Goal: Task Accomplishment & Management: Use online tool/utility

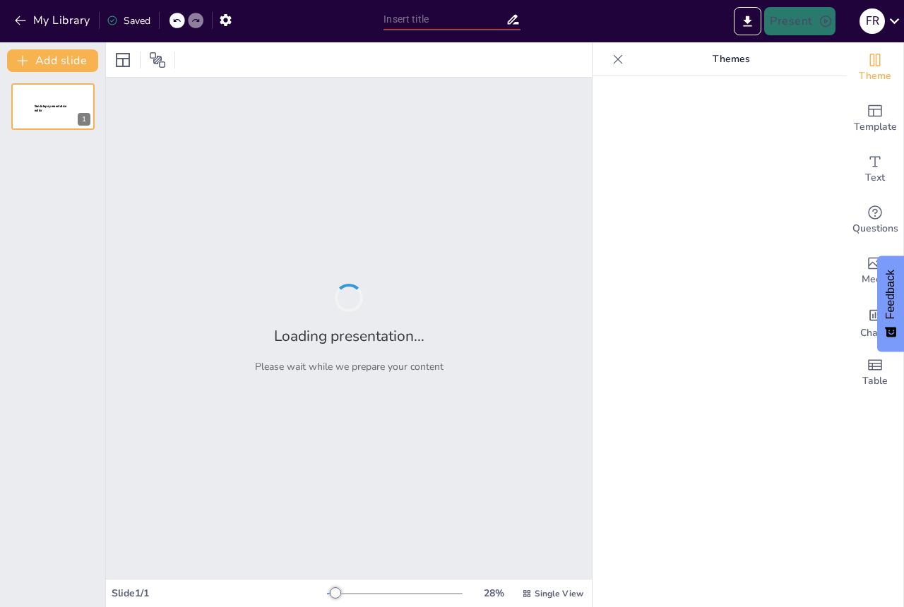
type input "El Paso del [PERSON_NAME]: Un Viaje hacia la [GEOGRAPHIC_DATA] Interior"
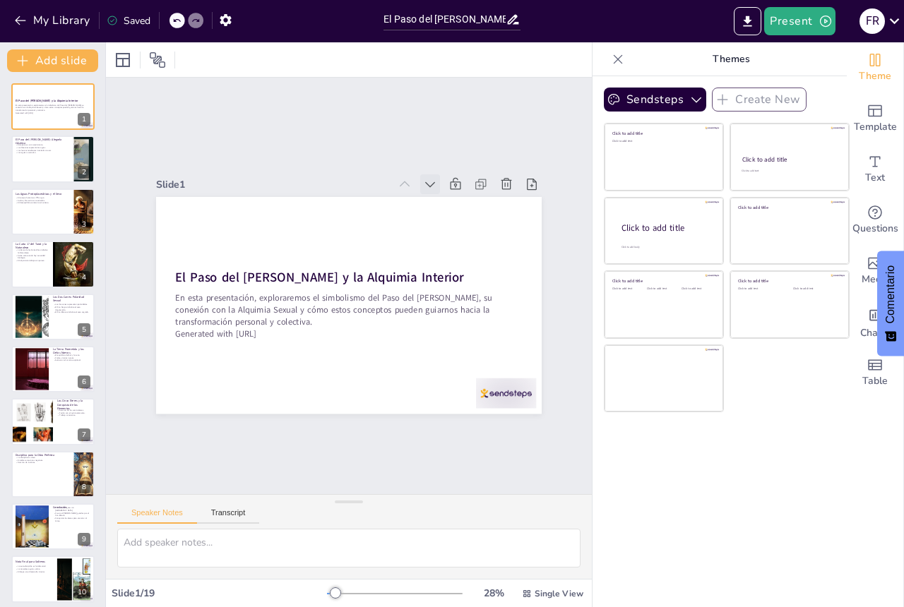
click at [435, 191] on icon at bounding box center [440, 194] width 10 height 6
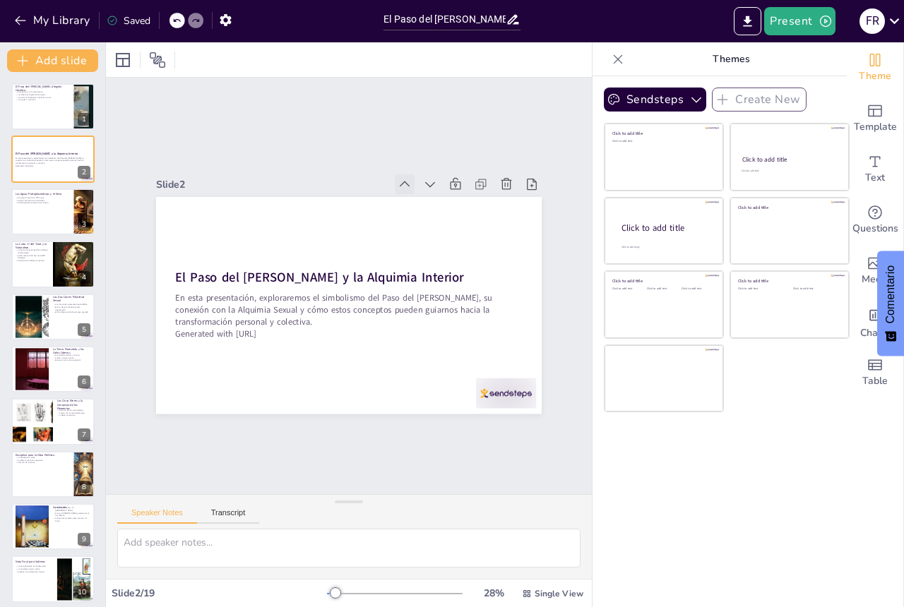
click at [407, 183] on icon at bounding box center [415, 191] width 16 height 16
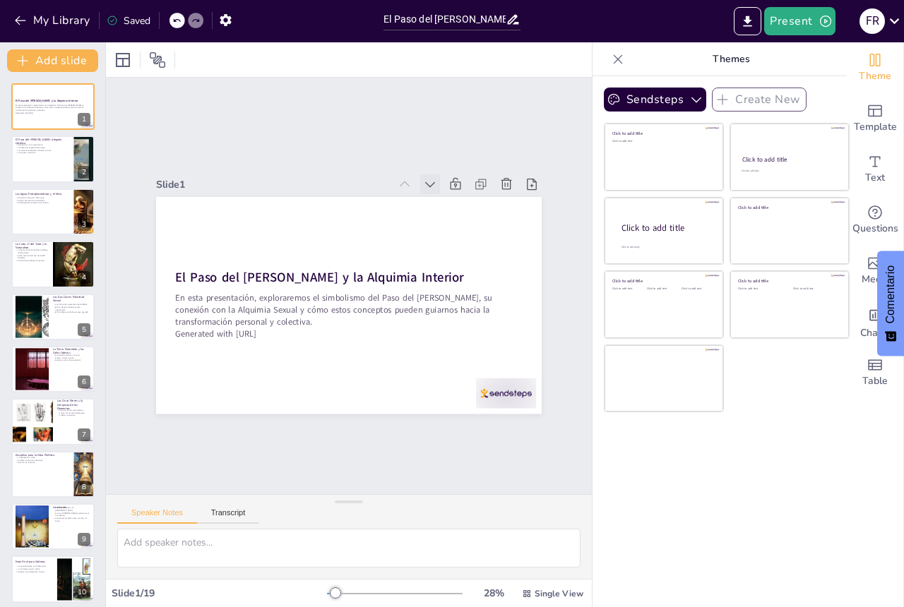
click at [423, 181] on icon at bounding box center [430, 184] width 14 height 14
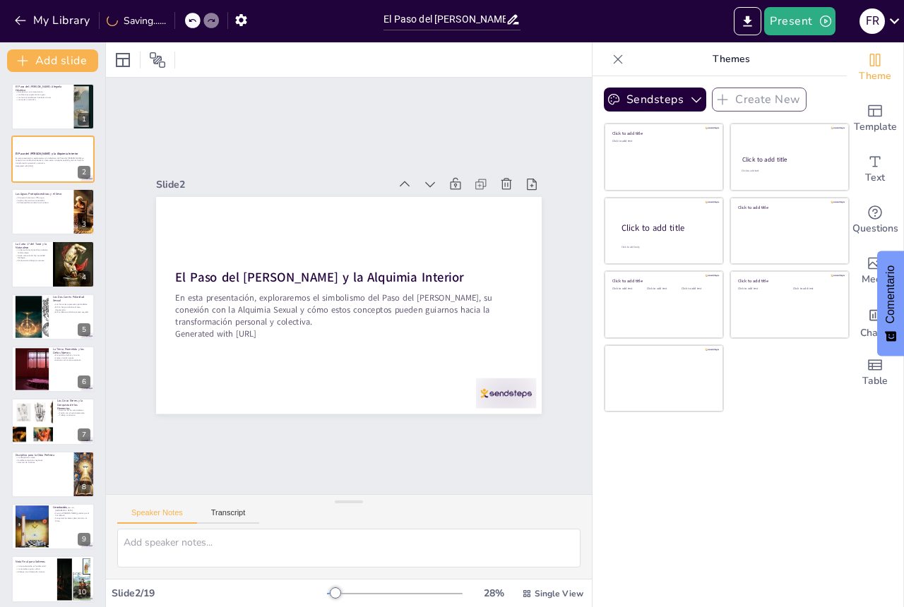
click at [423, 181] on icon at bounding box center [430, 184] width 14 height 14
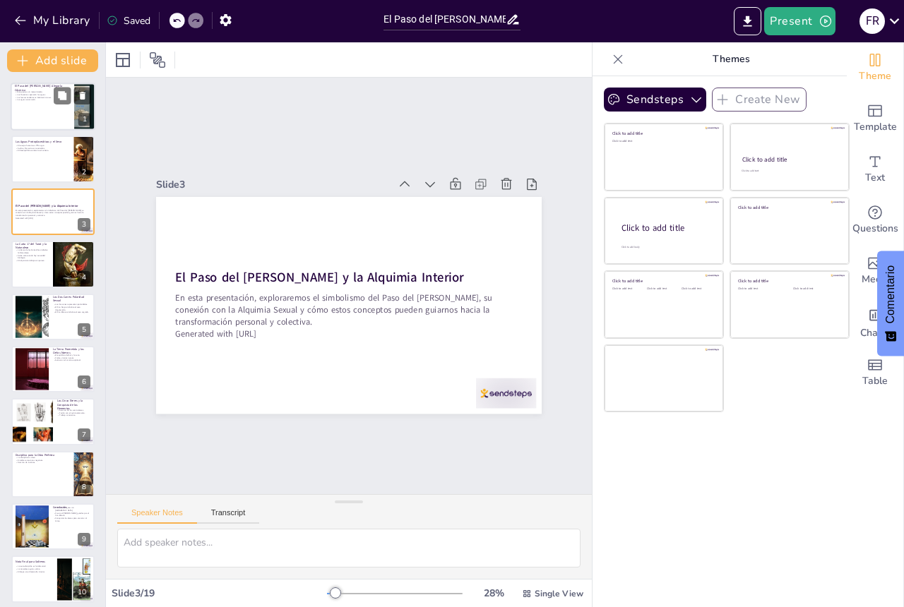
click at [60, 109] on div at bounding box center [53, 107] width 85 height 48
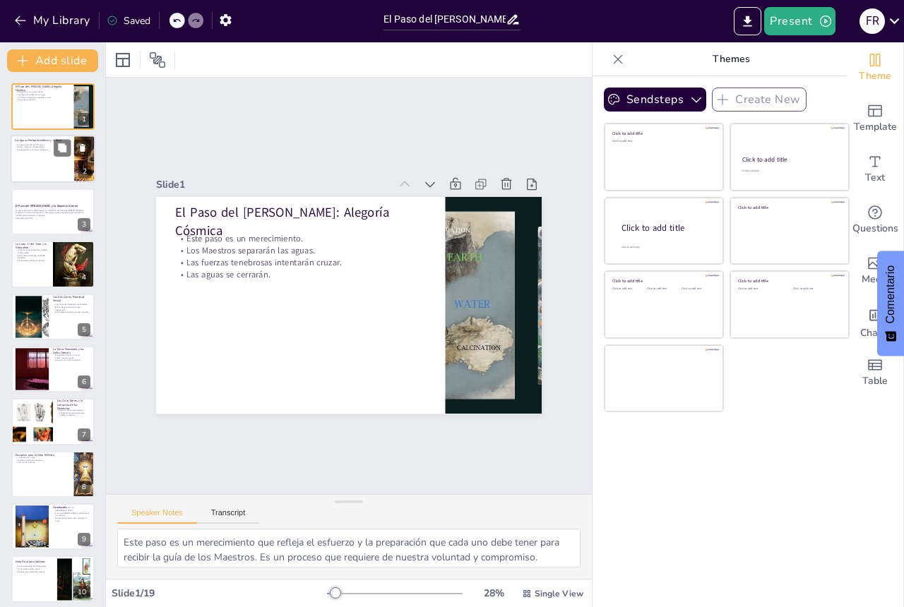
click at [61, 160] on div at bounding box center [53, 160] width 85 height 48
type textarea "La composición del cuerpo humano resalta la importancia del agua en nuestras vi…"
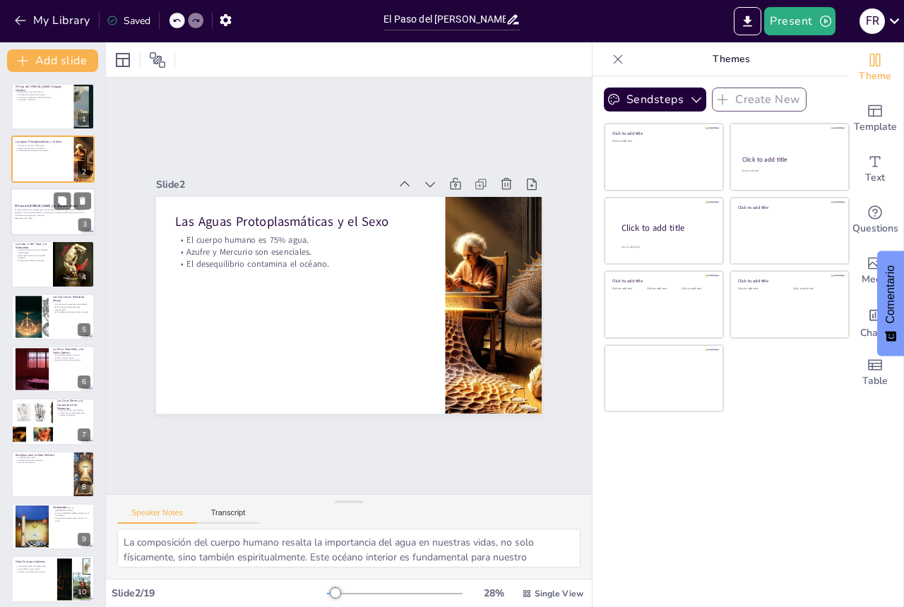
click at [62, 214] on p "En esta presentación, exploraremos el simbolismo del Paso del [PERSON_NAME], su…" at bounding box center [53, 213] width 76 height 8
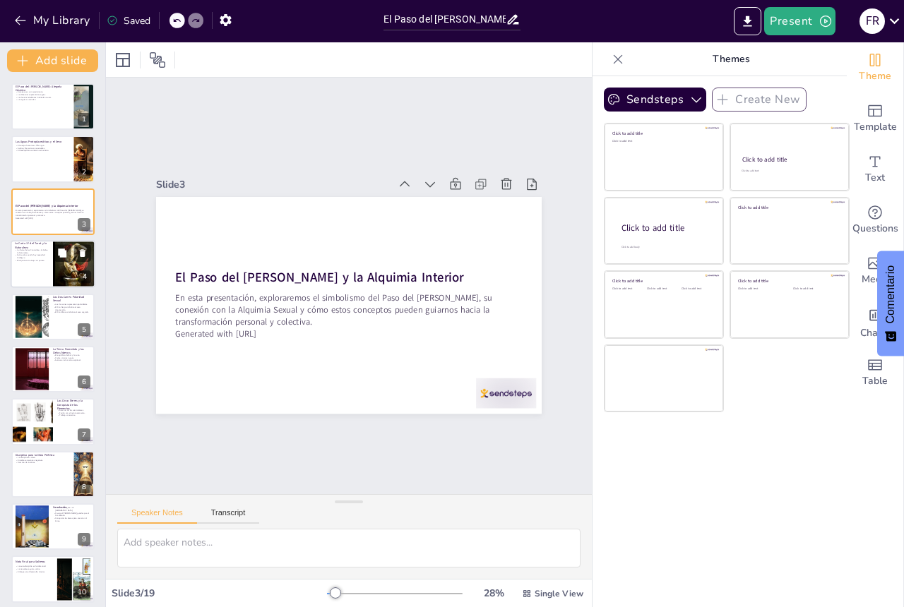
click at [56, 265] on div at bounding box center [74, 264] width 88 height 48
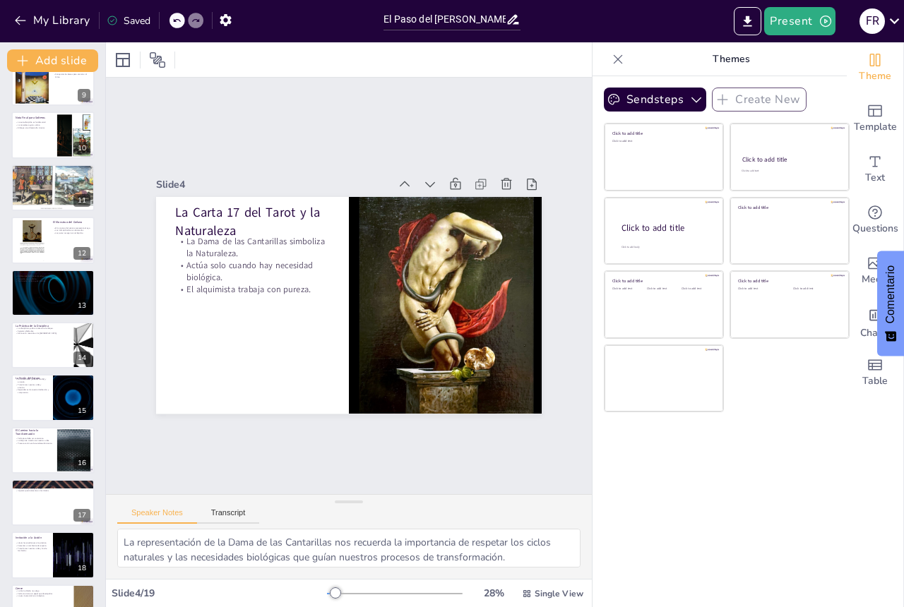
scroll to position [479, 0]
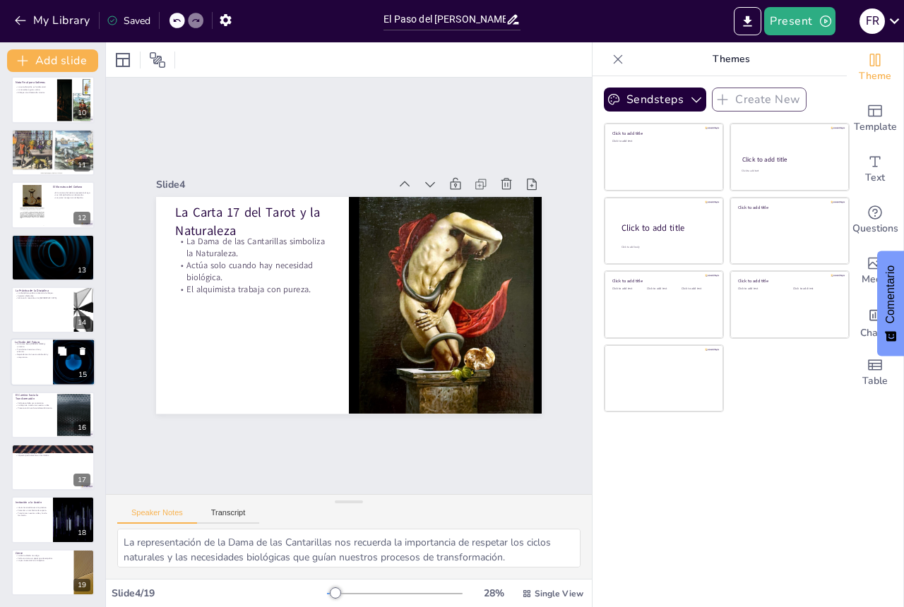
click at [21, 364] on div at bounding box center [53, 363] width 85 height 48
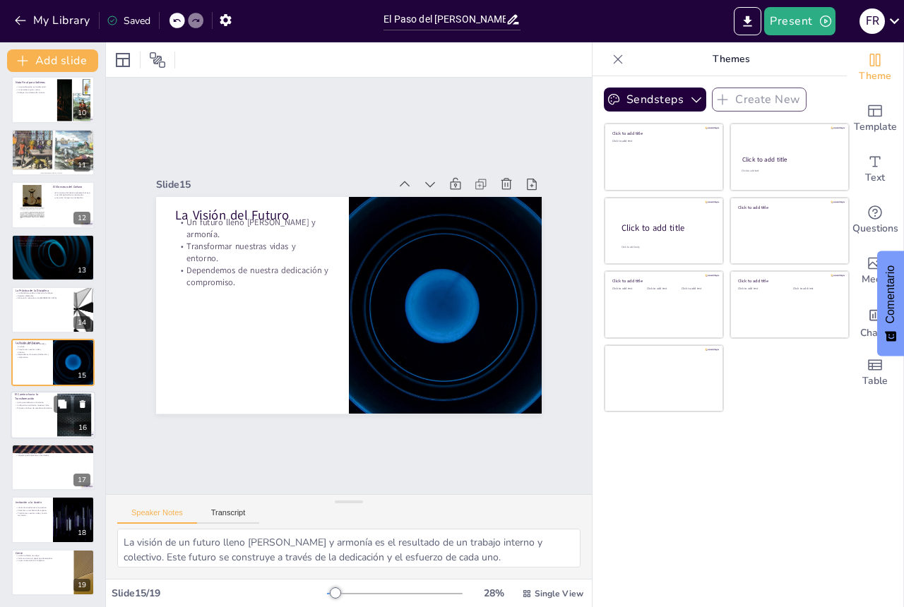
click at [41, 427] on div at bounding box center [53, 415] width 85 height 48
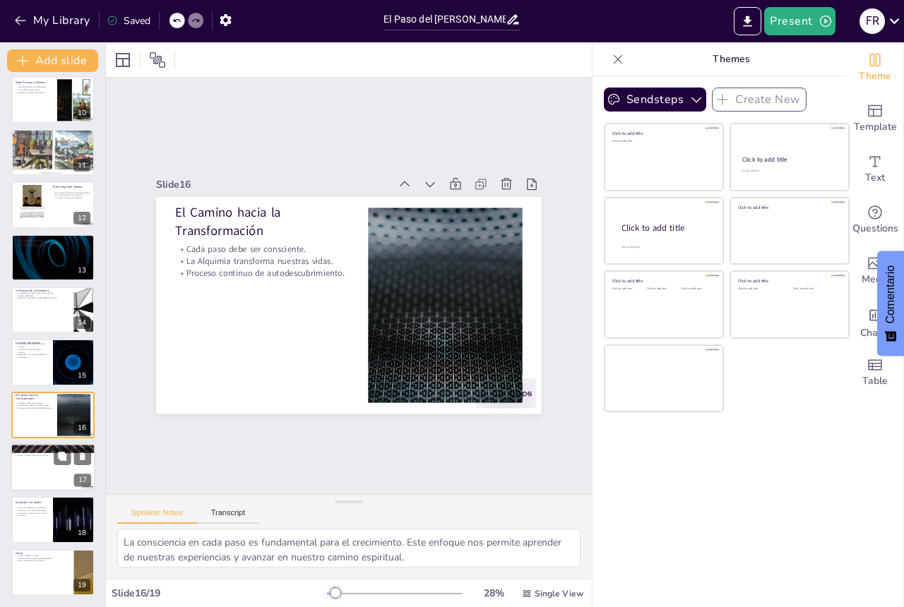
click at [47, 474] on div at bounding box center [53, 467] width 85 height 48
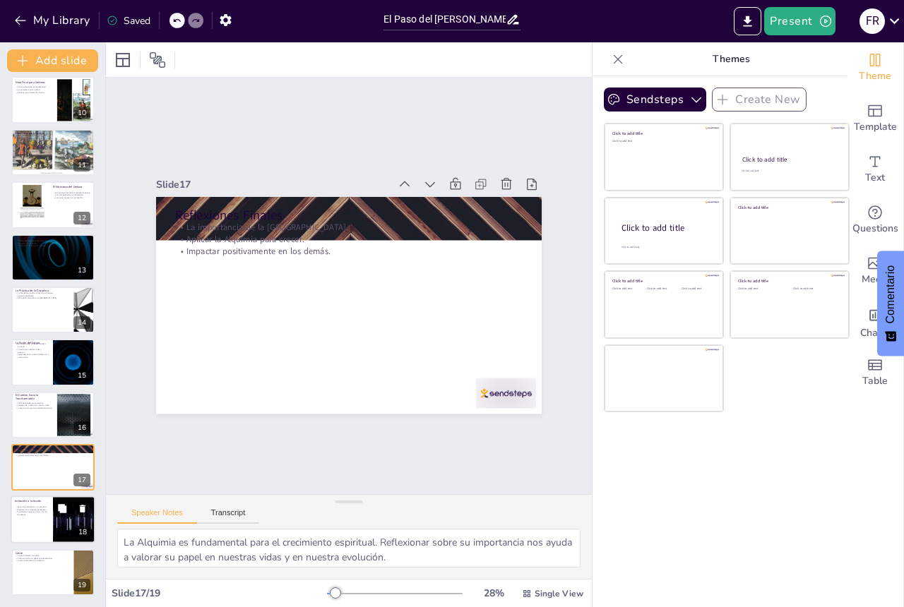
click at [59, 527] on div at bounding box center [74, 520] width 85 height 48
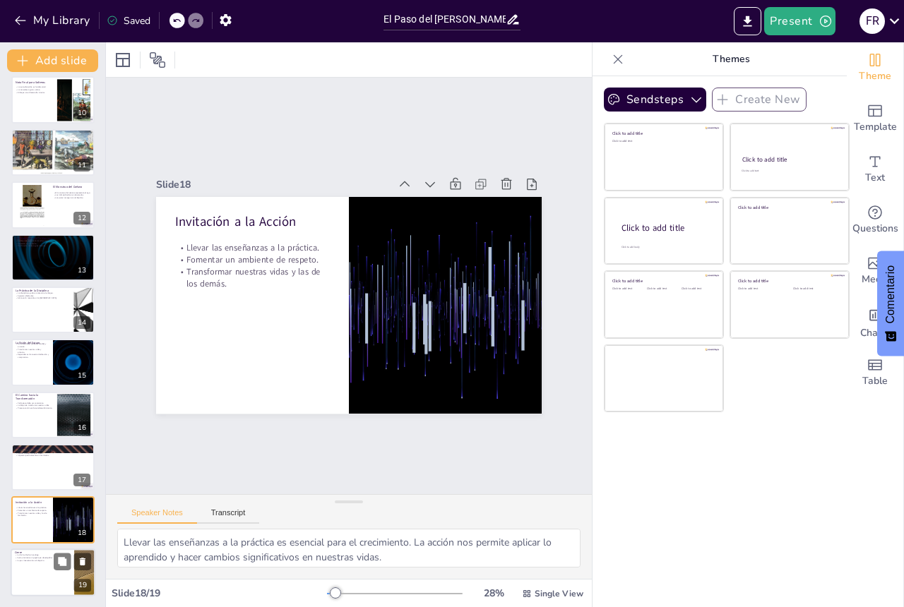
click at [36, 568] on div at bounding box center [53, 573] width 85 height 48
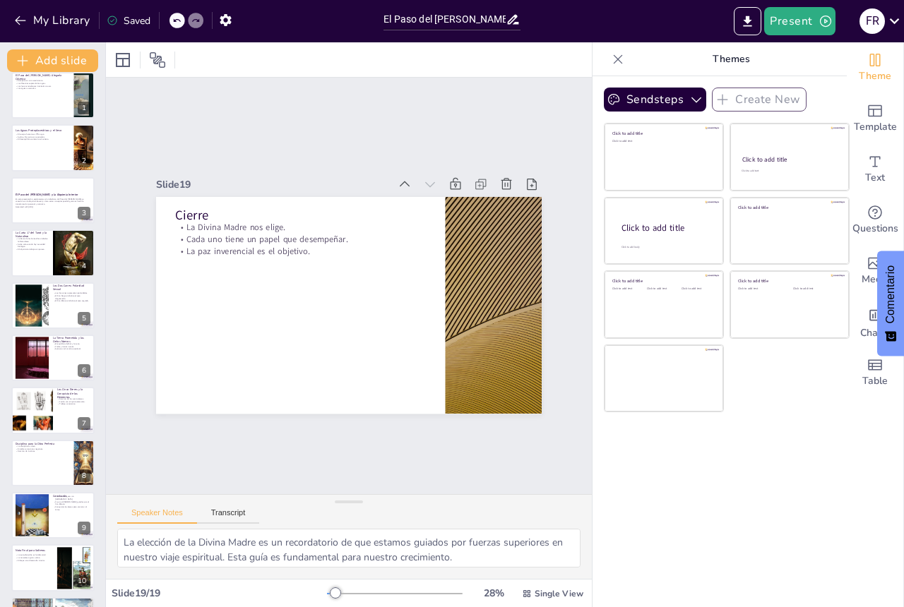
scroll to position [0, 0]
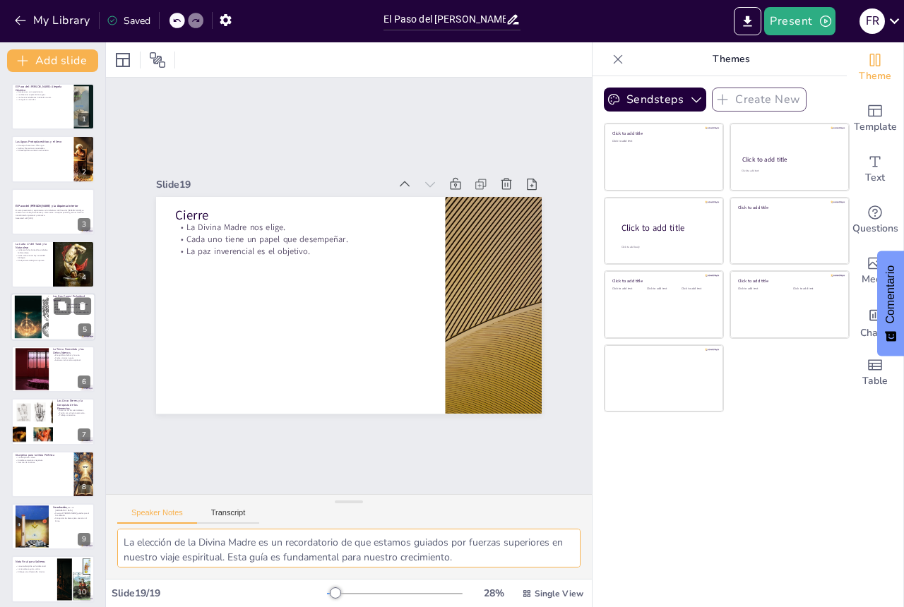
click at [52, 310] on div at bounding box center [53, 317] width 85 height 48
type textarea "La idea de las polaridades en el camino espiritual es crucial, ya que nos muest…"
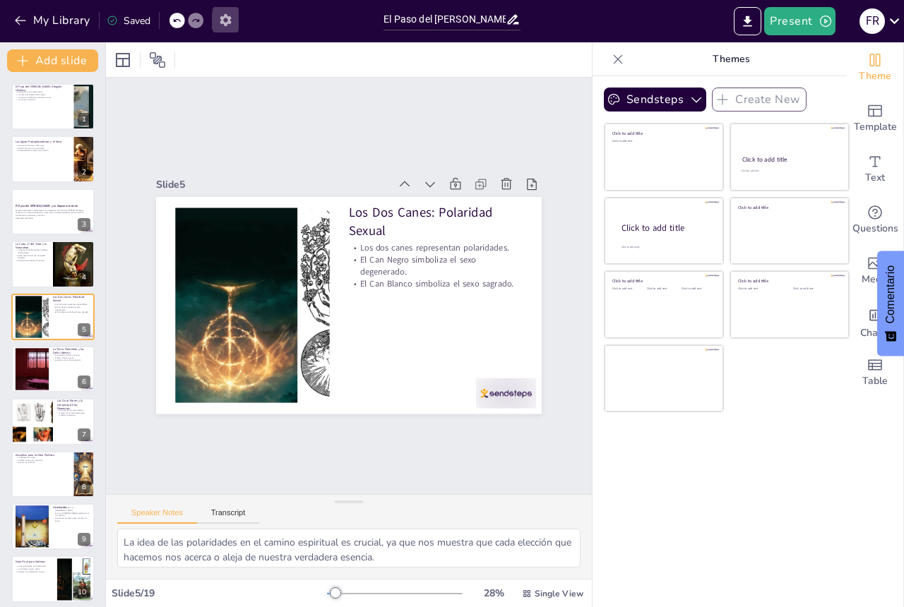
click at [229, 23] on icon "button" at bounding box center [225, 20] width 11 height 12
click at [222, 20] on icon "button" at bounding box center [225, 20] width 11 height 12
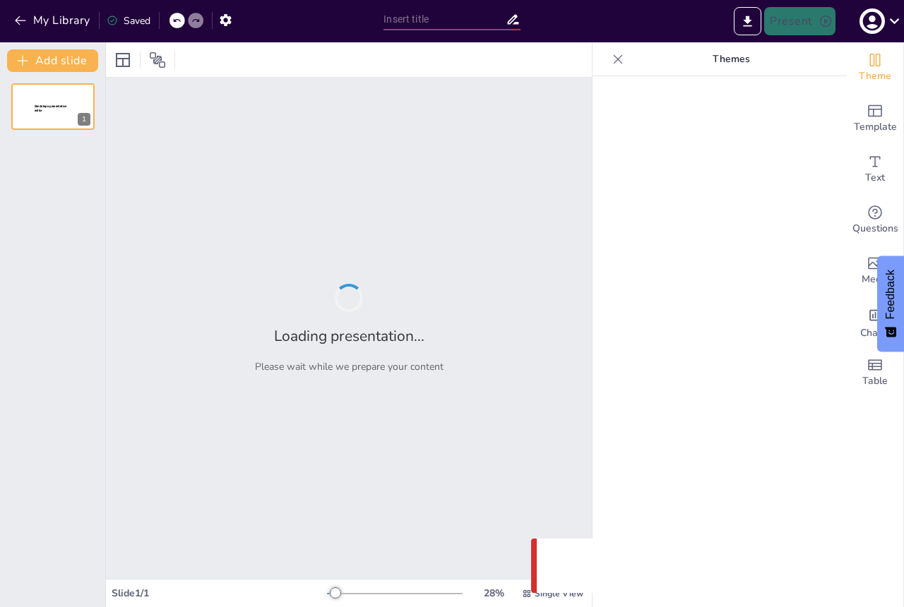
type input "El Paso del [PERSON_NAME]: Un Viaje hacia la [GEOGRAPHIC_DATA] Interior"
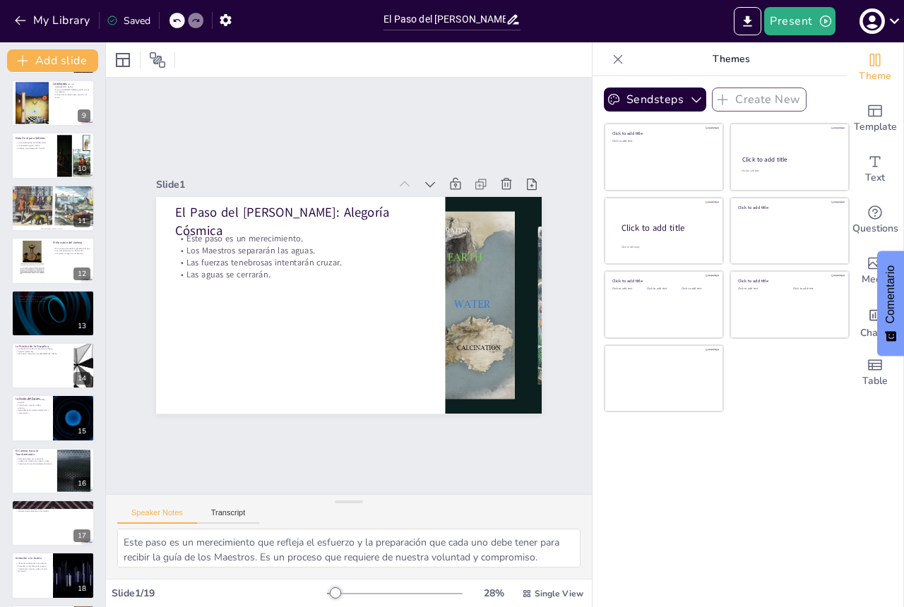
scroll to position [479, 0]
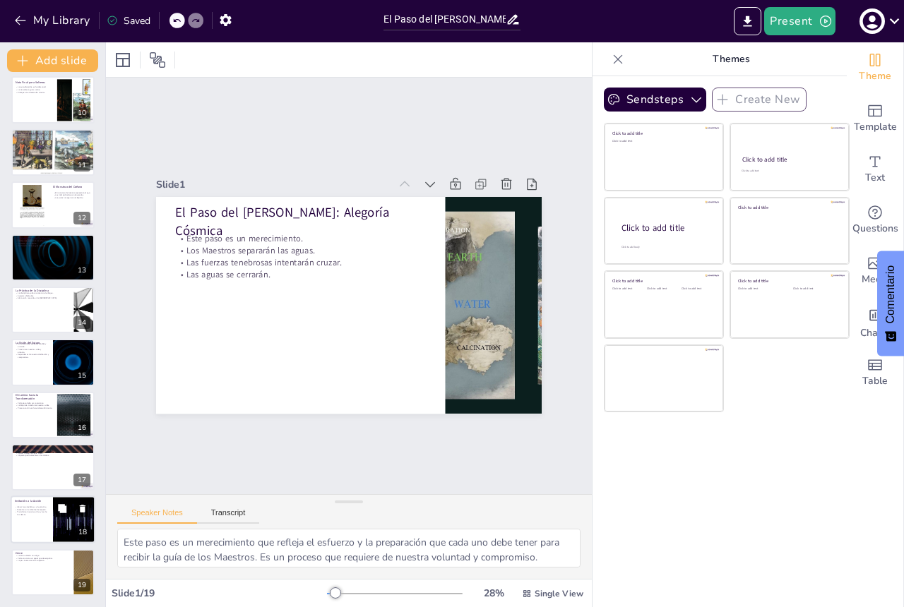
click at [31, 521] on div at bounding box center [53, 520] width 85 height 48
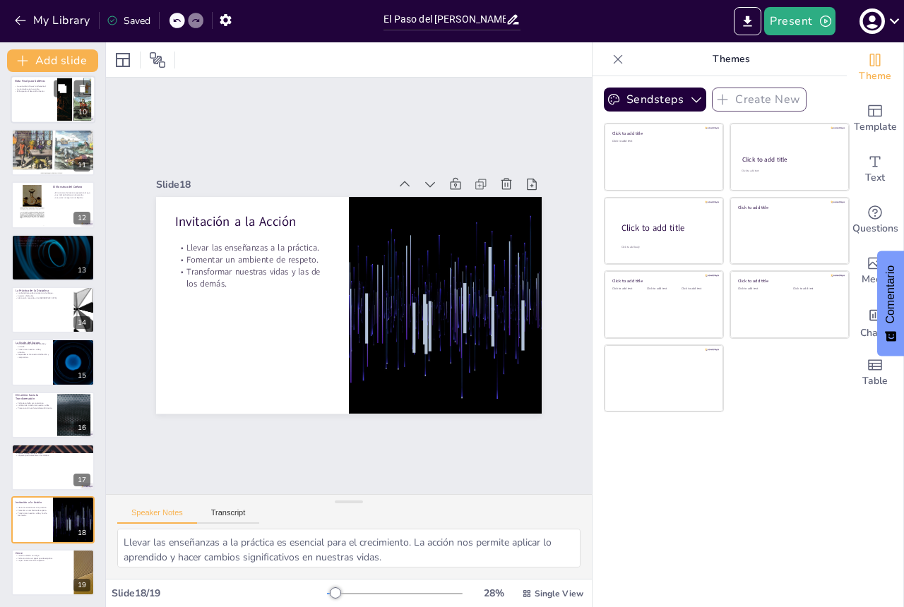
click at [24, 88] on p "La naturaleza guía su obra." at bounding box center [34, 89] width 38 height 3
type textarea "La auto-disciplina permite a los solteros enfocarse en su crecimiento personal …"
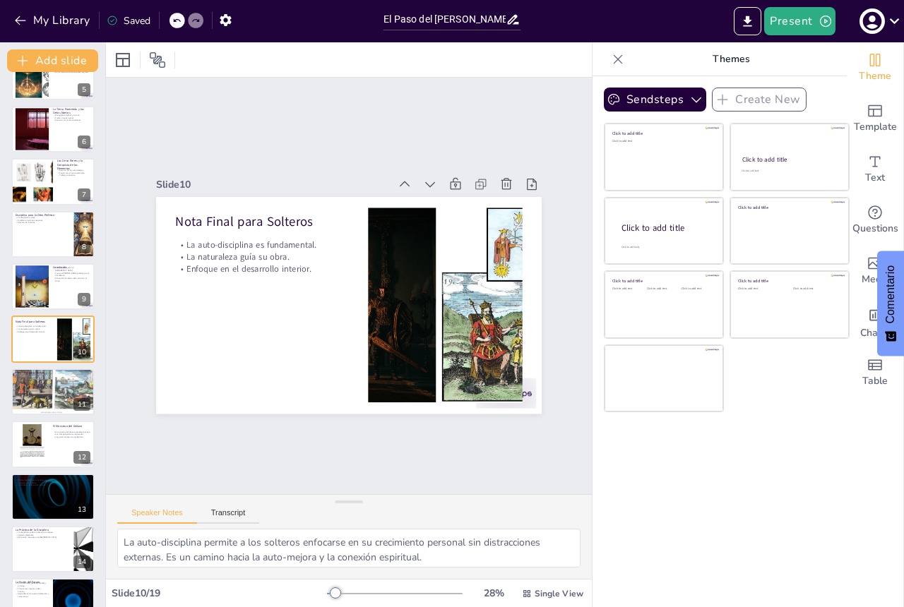
scroll to position [63, 0]
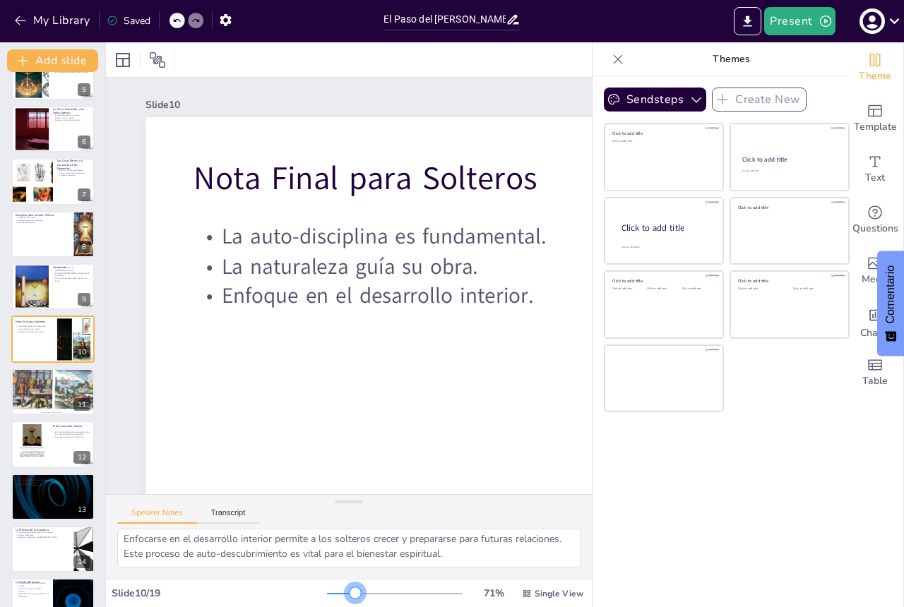
drag, startPoint x: 327, startPoint y: 594, endPoint x: 346, endPoint y: 594, distance: 19.1
click at [350, 594] on div at bounding box center [355, 592] width 11 height 11
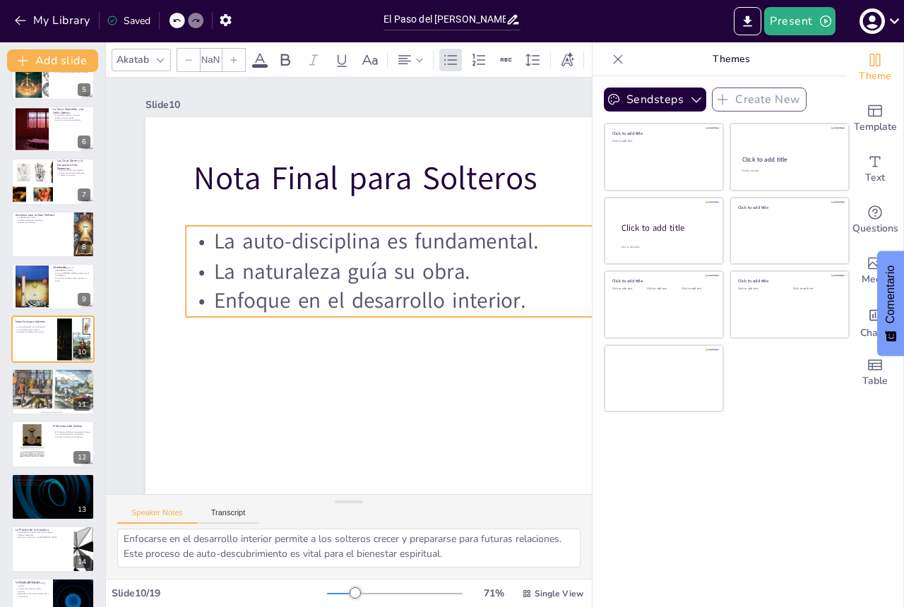
type input "32"
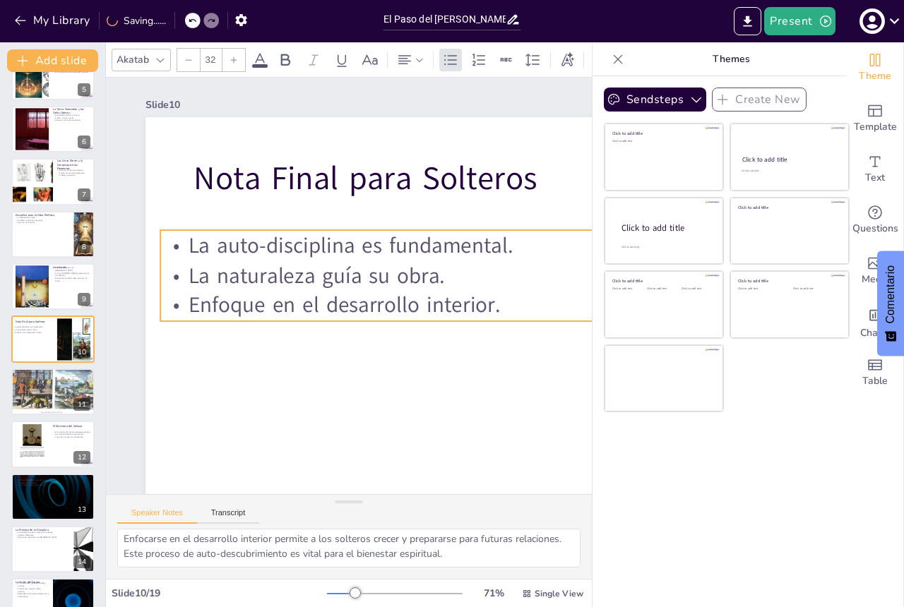
drag, startPoint x: 449, startPoint y: 273, endPoint x: 425, endPoint y: 277, distance: 24.4
click at [425, 277] on p "La naturaleza guía su obra." at bounding box center [378, 278] width 434 height 75
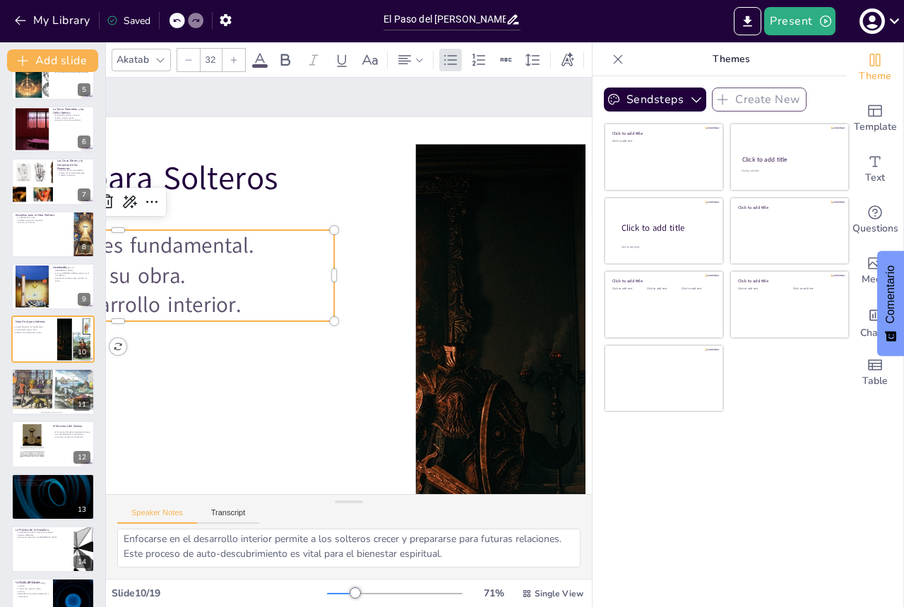
scroll to position [0, 217]
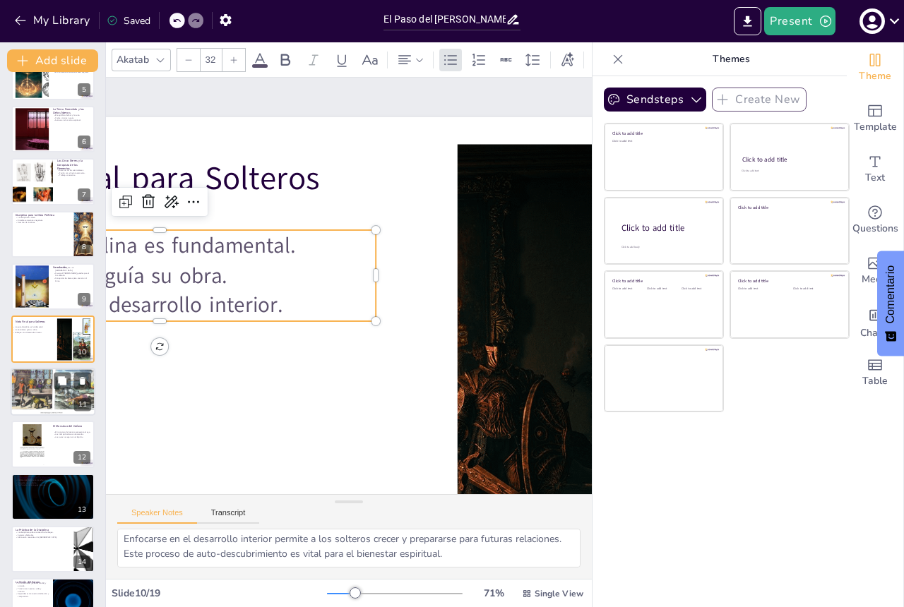
click at [47, 393] on div at bounding box center [53, 392] width 100 height 48
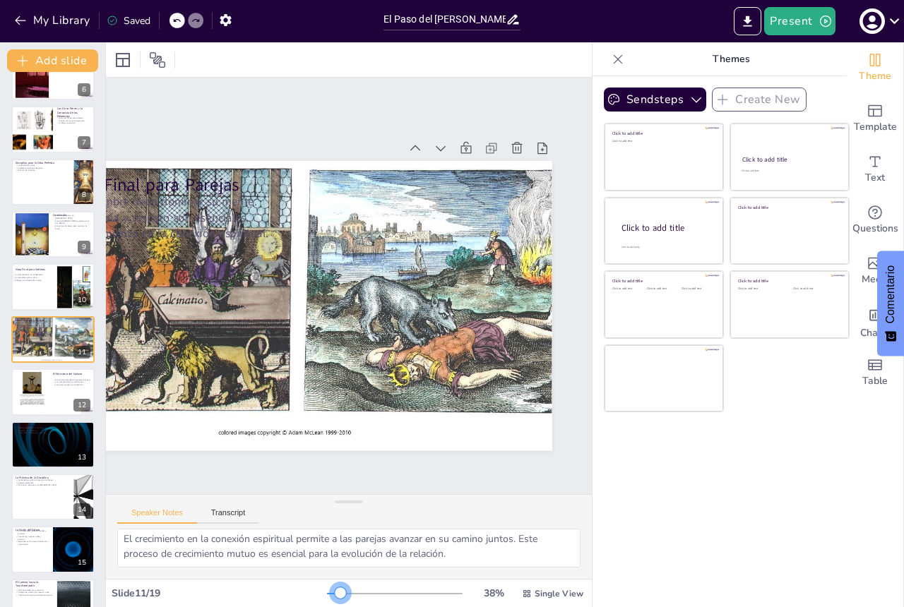
scroll to position [0, 130]
drag, startPoint x: 347, startPoint y: 594, endPoint x: 330, endPoint y: 597, distance: 16.6
click at [335, 597] on div at bounding box center [340, 592] width 11 height 11
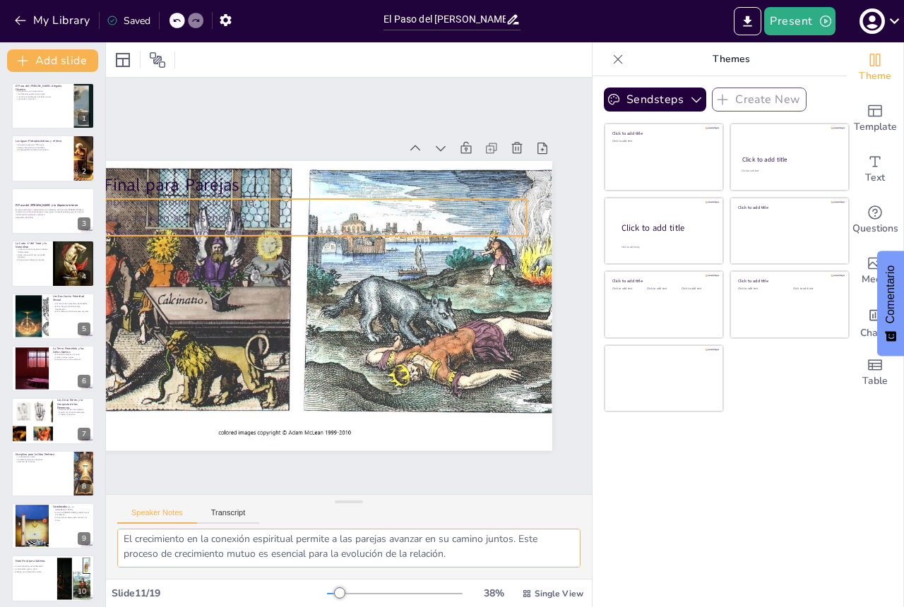
scroll to position [0, 0]
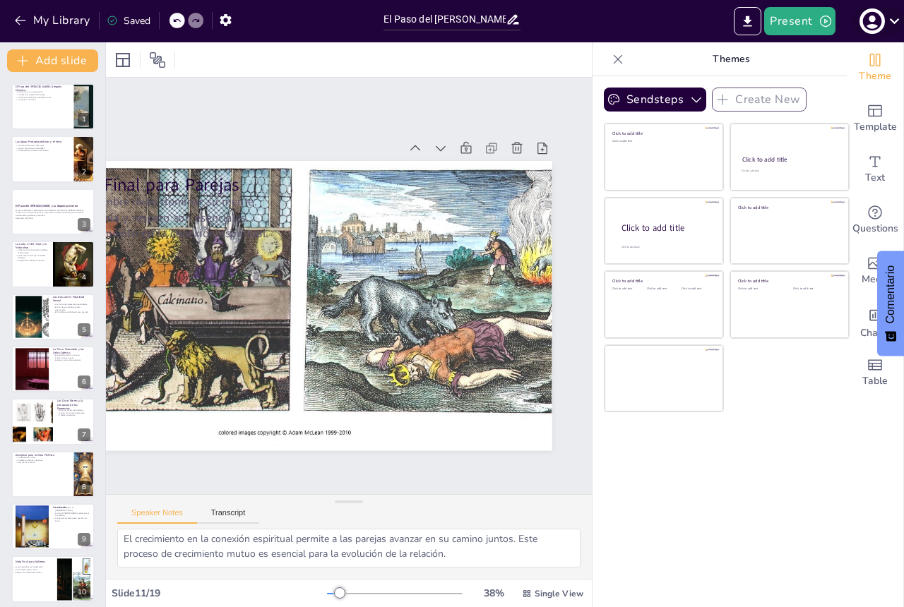
click at [897, 25] on icon at bounding box center [894, 20] width 19 height 19
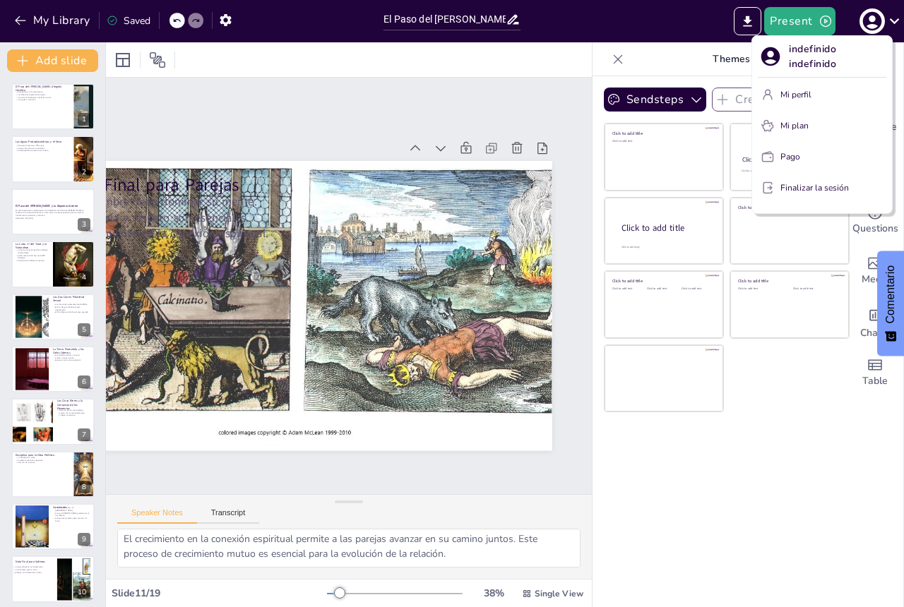
click at [54, 117] on div at bounding box center [452, 303] width 904 height 607
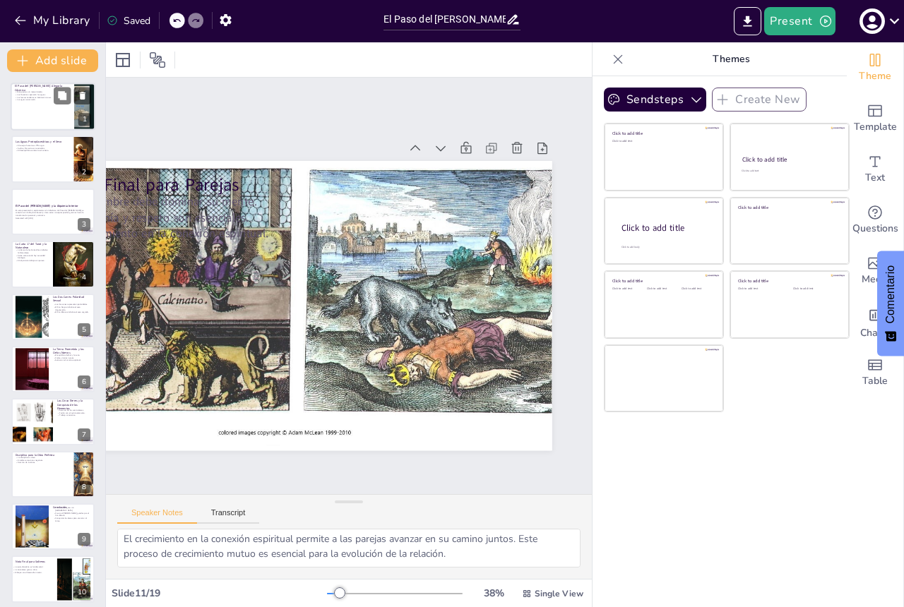
click at [53, 115] on div at bounding box center [53, 107] width 85 height 48
type textarea "Este paso es un merecimiento que refleja el esfuerzo y la preparación que cada …"
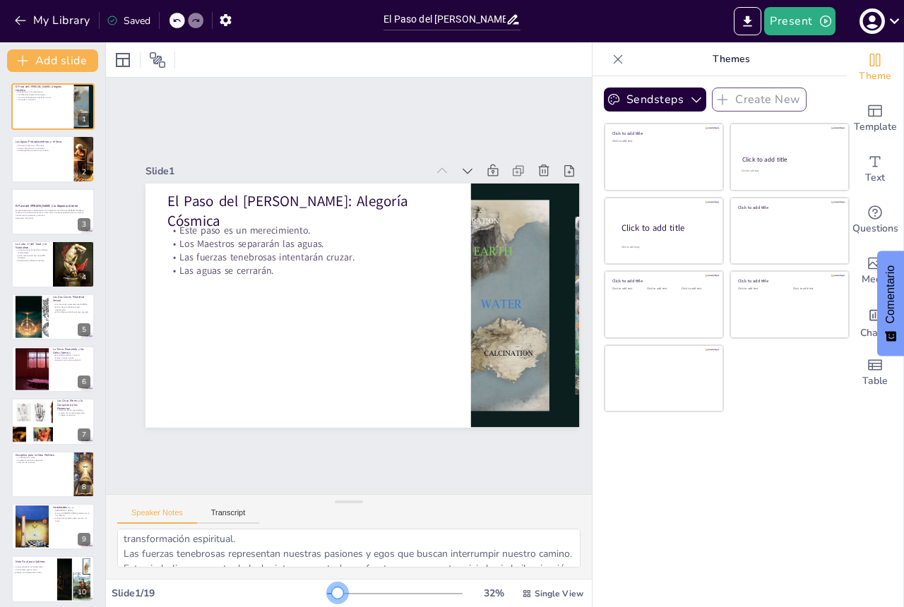
click at [332, 590] on div at bounding box center [337, 592] width 11 height 11
